Goal: Obtain resource: Obtain resource

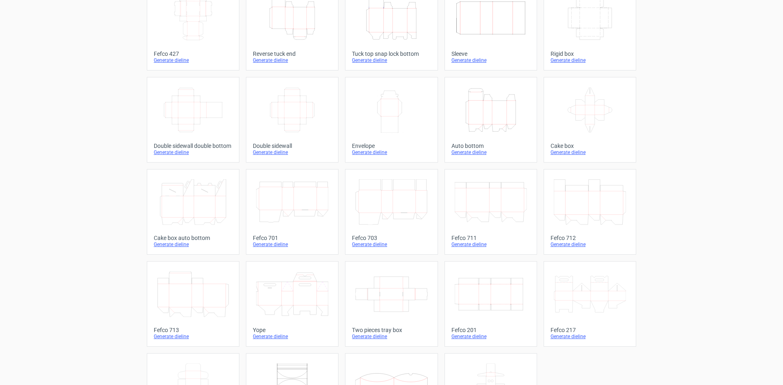
scroll to position [124, 0]
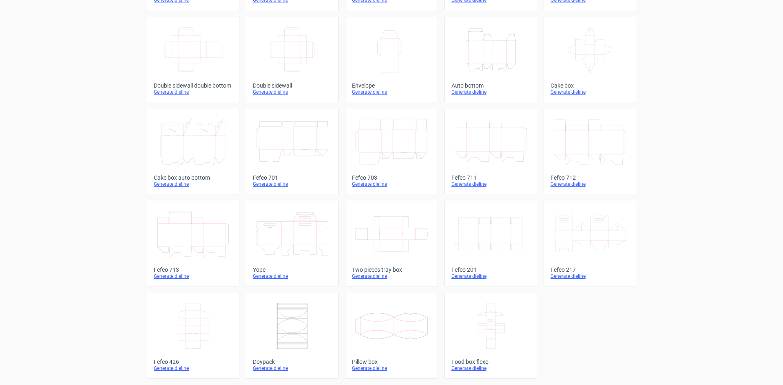
click at [594, 235] on icon at bounding box center [590, 234] width 72 height 46
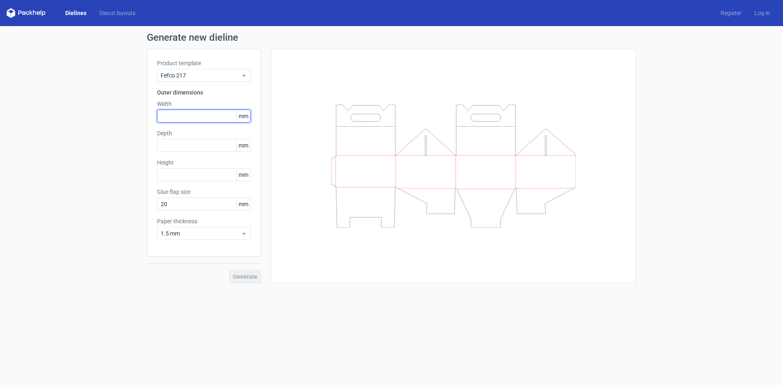
click at [206, 112] on input "text" at bounding box center [204, 116] width 94 height 13
type input "175"
click at [216, 144] on input "text" at bounding box center [204, 145] width 94 height 13
type input "157"
click at [212, 170] on input "text" at bounding box center [204, 174] width 94 height 13
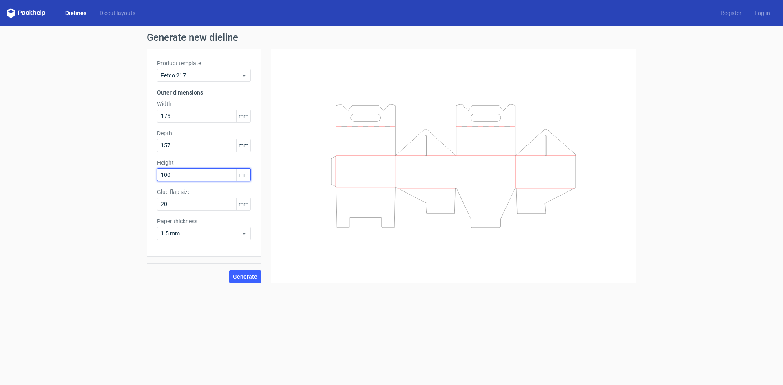
type input "100"
click at [257, 275] on button "Generate" at bounding box center [245, 276] width 32 height 13
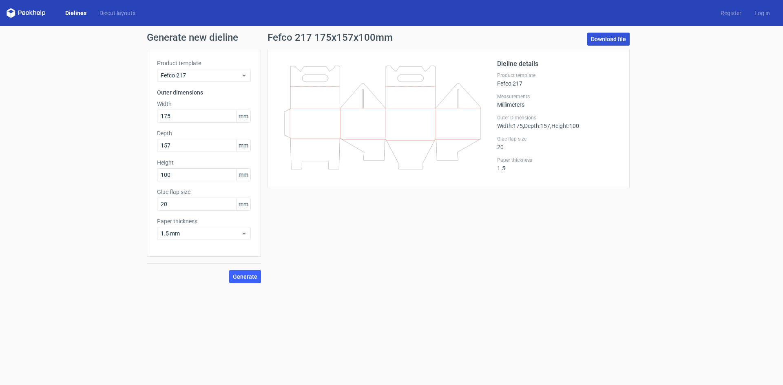
click at [599, 36] on link "Download file" at bounding box center [608, 39] width 42 height 13
click at [80, 15] on link "Dielines" at bounding box center [76, 13] width 34 height 8
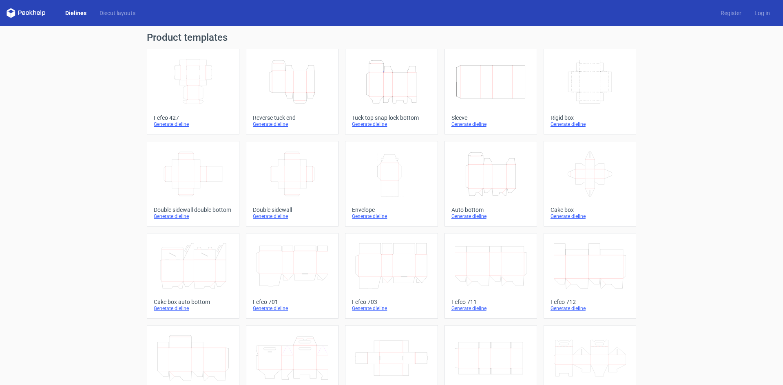
click at [479, 182] on icon "Height Depth Width" at bounding box center [491, 174] width 72 height 46
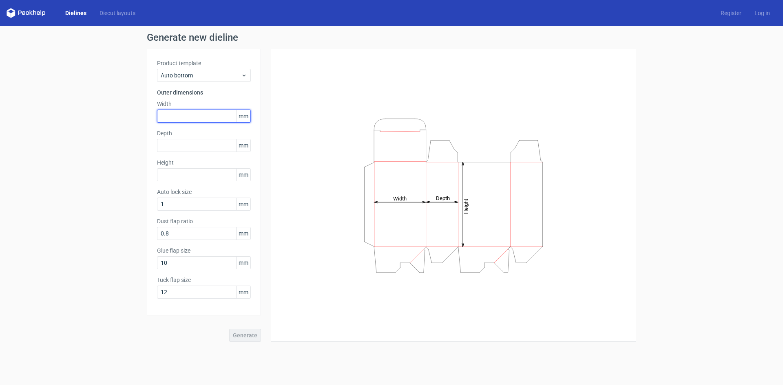
click at [197, 116] on input "text" at bounding box center [204, 116] width 94 height 13
type input "175"
type input "157"
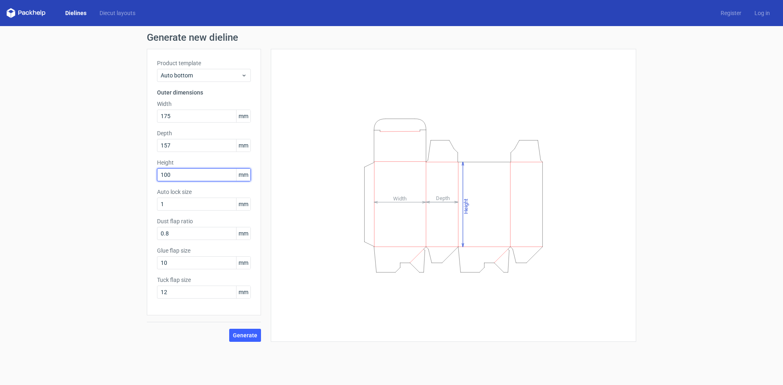
type input "100"
click at [241, 326] on div "Generate" at bounding box center [204, 329] width 114 height 27
click at [240, 334] on span "Generate" at bounding box center [245, 336] width 24 height 6
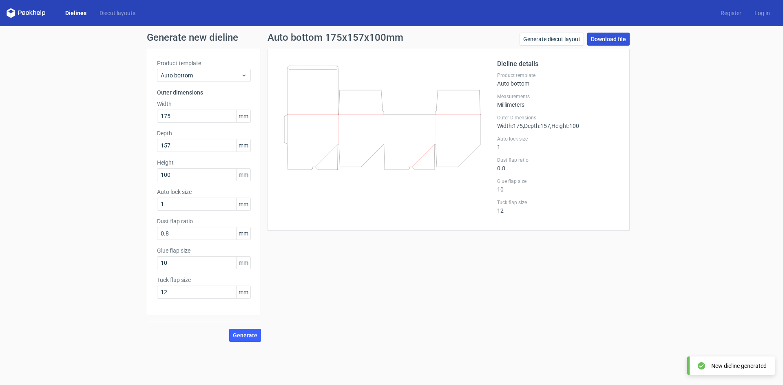
click at [610, 38] on link "Download file" at bounding box center [608, 39] width 42 height 13
click at [62, 11] on link "Dielines" at bounding box center [76, 13] width 34 height 8
